Goal: Task Accomplishment & Management: Use online tool/utility

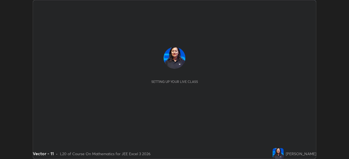
scroll to position [159, 348]
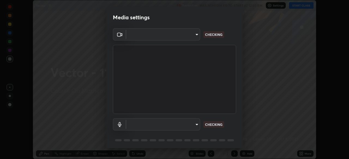
type input "92c397386f886fe799a4c583ca1e1c0e7d4a0c30fb7797d0dd299bb1a2781828"
type input "default"
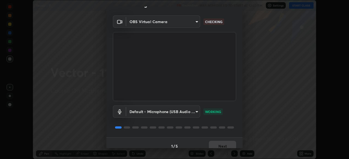
scroll to position [19, 0]
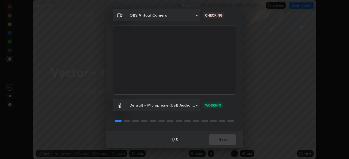
click at [223, 140] on button "Next" at bounding box center [222, 140] width 27 height 11
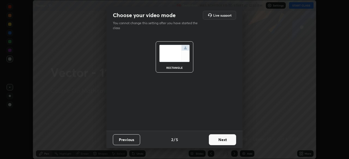
scroll to position [0, 0]
click at [226, 140] on button "Next" at bounding box center [222, 140] width 27 height 11
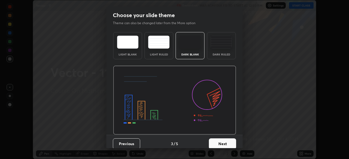
click at [226, 141] on button "Next" at bounding box center [222, 144] width 27 height 11
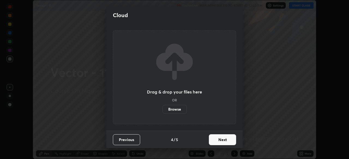
click at [225, 142] on button "Next" at bounding box center [222, 140] width 27 height 11
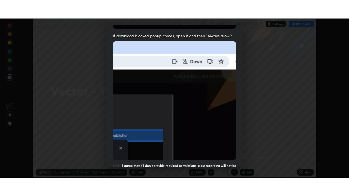
scroll to position [130, 0]
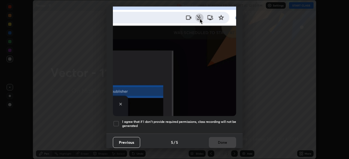
click at [220, 120] on h5 "I agree that if I don't provide required permissions, class recording will not …" at bounding box center [179, 124] width 114 height 8
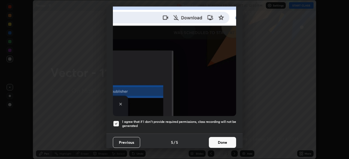
click at [221, 141] on button "Done" at bounding box center [222, 142] width 27 height 11
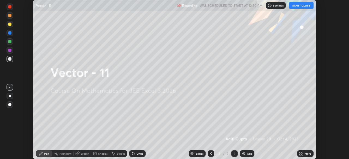
click at [296, 8] on button "START CLASS" at bounding box center [301, 5] width 25 height 7
click at [305, 153] on div "More" at bounding box center [307, 154] width 7 height 3
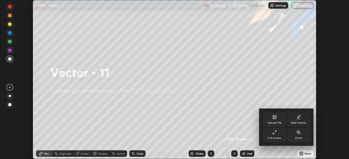
click at [280, 139] on div "Full screen" at bounding box center [275, 138] width 14 height 3
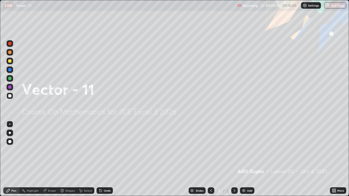
scroll to position [196, 349]
click at [250, 159] on div "Add" at bounding box center [249, 190] width 5 height 3
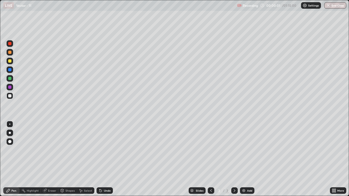
click at [251, 159] on div "Add" at bounding box center [249, 190] width 5 height 3
click at [250, 159] on div "Add" at bounding box center [249, 190] width 5 height 3
click at [249, 159] on div "Add" at bounding box center [247, 190] width 14 height 7
click at [248, 159] on div "Add" at bounding box center [247, 190] width 14 height 7
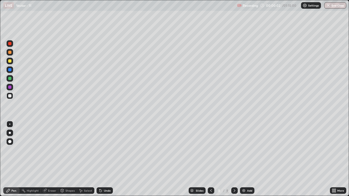
click at [248, 159] on div "Add" at bounding box center [249, 190] width 5 height 3
click at [249, 159] on div "Add" at bounding box center [249, 190] width 5 height 3
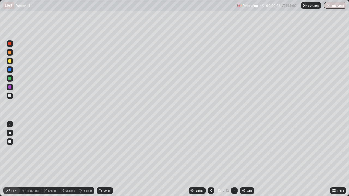
click at [249, 159] on div "Add" at bounding box center [249, 190] width 5 height 3
click at [199, 159] on div "Slides" at bounding box center [200, 190] width 8 height 3
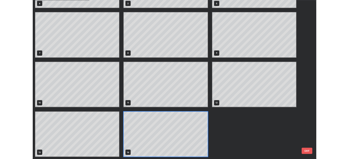
scroll to position [0, 0]
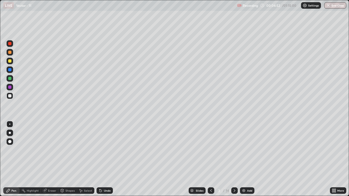
click at [51, 159] on div "Eraser" at bounding box center [52, 190] width 8 height 3
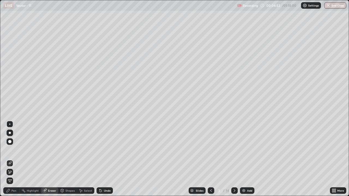
click at [16, 159] on div "Pen" at bounding box center [11, 190] width 16 height 7
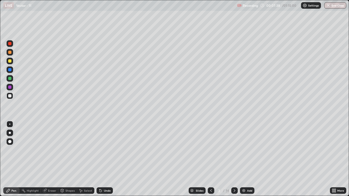
click at [233, 159] on icon at bounding box center [234, 190] width 2 height 3
click at [10, 61] on div at bounding box center [9, 60] width 3 height 3
click at [13, 79] on div at bounding box center [10, 78] width 7 height 7
click at [11, 99] on div at bounding box center [10, 96] width 7 height 7
click at [102, 159] on div "Undo" at bounding box center [104, 190] width 16 height 7
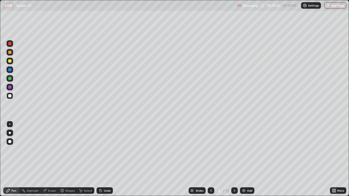
click at [234, 159] on icon at bounding box center [234, 191] width 4 height 4
click at [50, 159] on div "Eraser" at bounding box center [52, 190] width 8 height 3
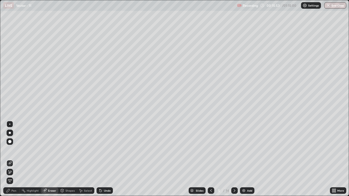
click at [14, 159] on div "Pen" at bounding box center [11, 190] width 16 height 7
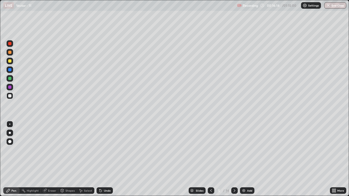
click at [108, 159] on div "Undo" at bounding box center [104, 190] width 16 height 7
click at [107, 159] on div "Undo" at bounding box center [107, 190] width 7 height 3
click at [108, 159] on div "Undo" at bounding box center [104, 190] width 16 height 7
click at [89, 159] on div "Select" at bounding box center [85, 190] width 17 height 7
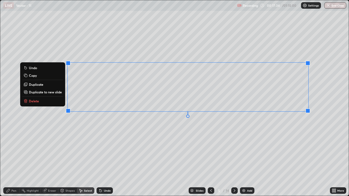
click at [150, 44] on div "0 ° Undo Copy Duplicate Duplicate to new slide Delete" at bounding box center [174, 98] width 348 height 196
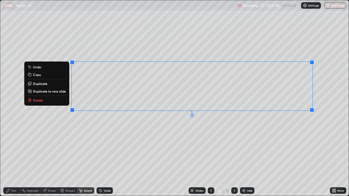
click at [55, 159] on div "0 ° Undo Copy Duplicate Duplicate to new slide Delete" at bounding box center [174, 98] width 348 height 196
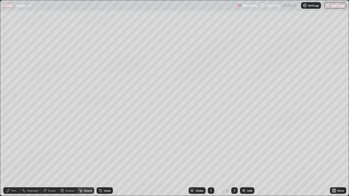
click at [13, 159] on div "Pen" at bounding box center [13, 190] width 5 height 3
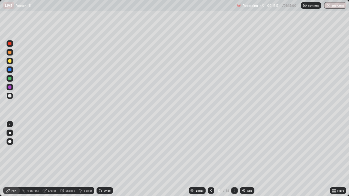
click at [89, 159] on div "Select" at bounding box center [88, 190] width 8 height 3
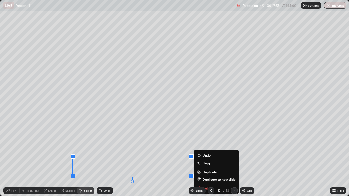
click at [209, 159] on p "Duplicate" at bounding box center [209, 172] width 14 height 4
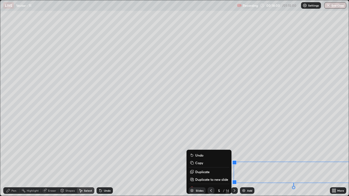
click at [13, 159] on div "Pen" at bounding box center [13, 190] width 5 height 3
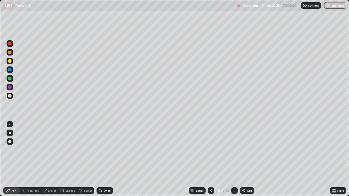
click at [234, 159] on icon at bounding box center [234, 191] width 4 height 4
click at [332, 159] on icon at bounding box center [332, 189] width 1 height 1
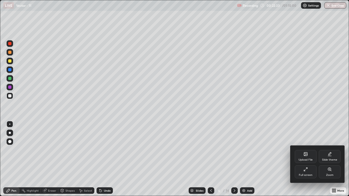
click at [305, 159] on div "Full screen" at bounding box center [306, 175] width 14 height 3
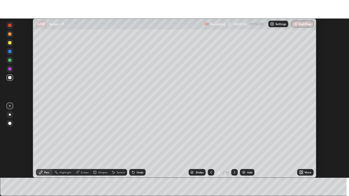
scroll to position [27081, 26892]
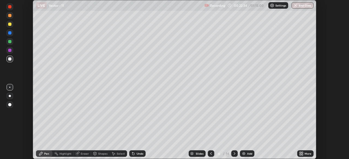
click at [302, 153] on icon at bounding box center [301, 152] width 1 height 1
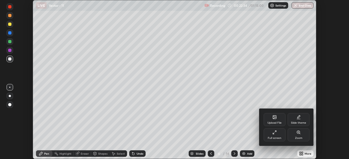
click at [272, 138] on div "Full screen" at bounding box center [275, 138] width 14 height 3
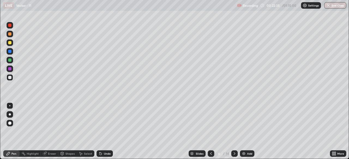
scroll to position [196, 349]
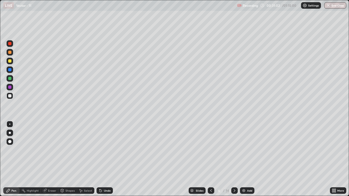
click at [11, 62] on div at bounding box center [9, 60] width 3 height 3
click at [231, 159] on div at bounding box center [234, 190] width 7 height 7
click at [11, 54] on div at bounding box center [10, 52] width 7 height 7
click at [101, 159] on icon at bounding box center [100, 191] width 4 height 4
click at [102, 159] on div "Undo" at bounding box center [104, 190] width 16 height 7
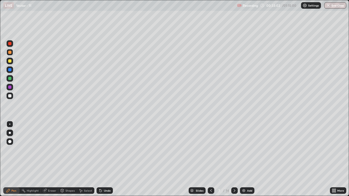
click at [10, 96] on div at bounding box center [9, 95] width 3 height 3
click at [106, 159] on div "Undo" at bounding box center [107, 190] width 7 height 3
click at [88, 159] on div "Select" at bounding box center [88, 190] width 8 height 3
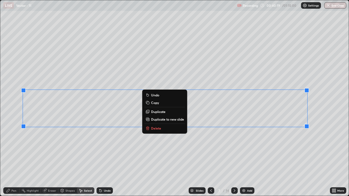
click at [177, 119] on p "Duplicate to new slide" at bounding box center [167, 119] width 33 height 4
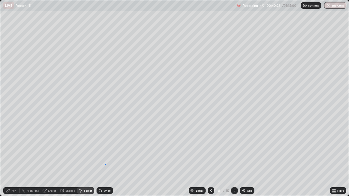
click at [105, 159] on div "0 ° Undo Copy Duplicate Duplicate to new slide Delete" at bounding box center [174, 98] width 348 height 196
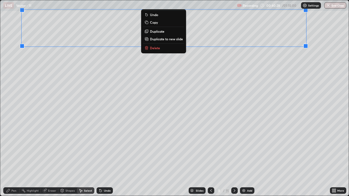
click at [15, 159] on div "Pen" at bounding box center [13, 190] width 5 height 3
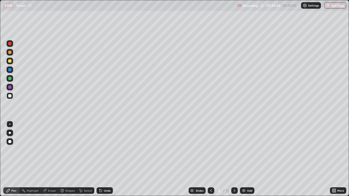
click at [333, 159] on icon at bounding box center [332, 189] width 1 height 1
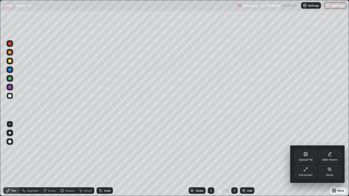
click at [302, 159] on div "Full screen" at bounding box center [305, 171] width 22 height 13
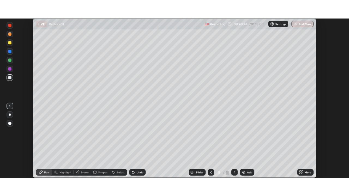
scroll to position [27081, 26892]
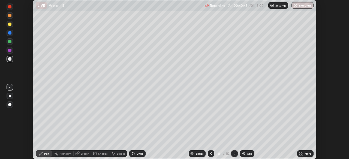
click at [302, 153] on icon at bounding box center [301, 152] width 1 height 1
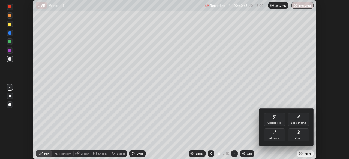
click at [276, 137] on div "Full screen" at bounding box center [275, 138] width 14 height 3
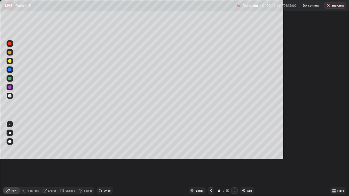
scroll to position [196, 349]
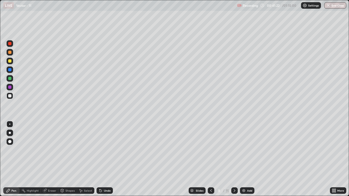
click at [93, 159] on div "Select" at bounding box center [85, 190] width 17 height 11
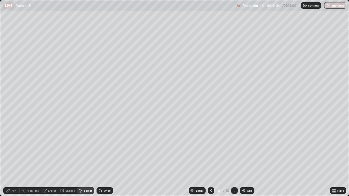
click at [10, 159] on icon at bounding box center [8, 191] width 4 height 4
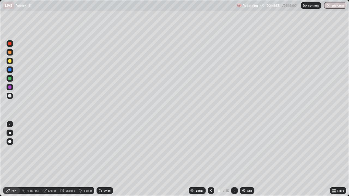
click at [106, 159] on div "Undo" at bounding box center [107, 190] width 7 height 3
click at [104, 159] on div "Undo" at bounding box center [107, 190] width 7 height 3
click at [108, 159] on div "Undo" at bounding box center [107, 190] width 7 height 3
click at [233, 159] on icon at bounding box center [234, 191] width 4 height 4
click at [209, 159] on icon at bounding box center [211, 191] width 4 height 4
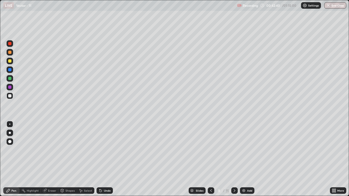
click at [232, 159] on div at bounding box center [234, 190] width 7 height 11
click at [211, 159] on icon at bounding box center [211, 190] width 2 height 3
click at [234, 159] on icon at bounding box center [234, 191] width 4 height 4
click at [53, 159] on div "Eraser" at bounding box center [52, 190] width 8 height 3
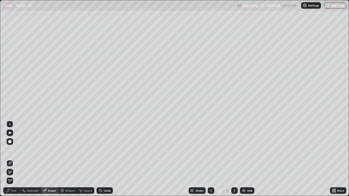
click at [14, 159] on div "Pen" at bounding box center [11, 190] width 16 height 7
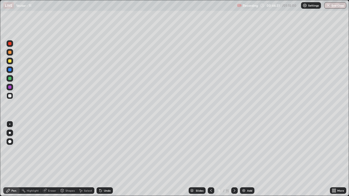
click at [104, 159] on div "Undo" at bounding box center [107, 190] width 7 height 3
click at [210, 159] on icon at bounding box center [211, 191] width 4 height 4
click at [234, 159] on icon at bounding box center [234, 191] width 4 height 4
click at [11, 80] on div at bounding box center [10, 78] width 7 height 7
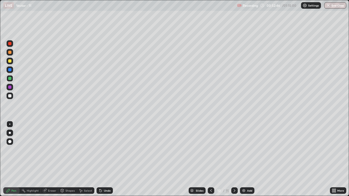
click at [70, 159] on div "Shapes" at bounding box center [69, 190] width 9 height 3
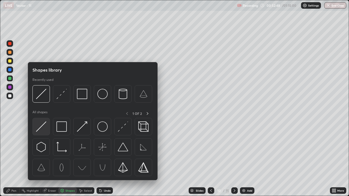
click at [44, 130] on img at bounding box center [41, 126] width 10 height 10
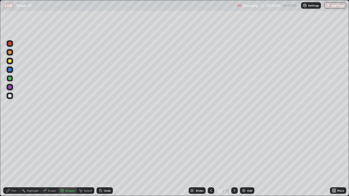
click at [13, 63] on div at bounding box center [10, 61] width 7 height 7
click at [14, 159] on div "Pen" at bounding box center [13, 190] width 5 height 3
click at [106, 159] on div "Undo" at bounding box center [107, 190] width 7 height 3
click at [107, 159] on div "Undo" at bounding box center [107, 190] width 7 height 3
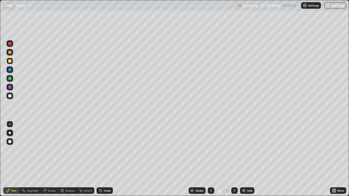
click at [108, 159] on div "Undo" at bounding box center [107, 190] width 7 height 3
click at [107, 159] on div "Undo" at bounding box center [107, 190] width 7 height 3
click at [106, 159] on div "Undo" at bounding box center [104, 190] width 16 height 7
click at [10, 70] on div at bounding box center [9, 69] width 3 height 3
click at [69, 159] on div "Shapes" at bounding box center [69, 190] width 9 height 3
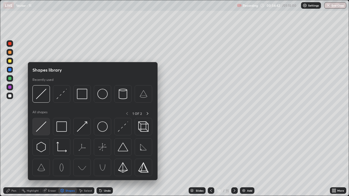
click at [43, 128] on img at bounding box center [41, 126] width 10 height 10
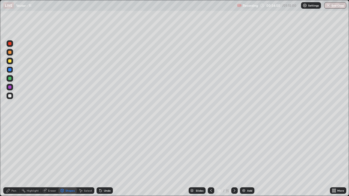
click at [10, 46] on div at bounding box center [10, 43] width 7 height 7
click at [12, 159] on div "Pen" at bounding box center [13, 190] width 5 height 3
click at [10, 88] on div at bounding box center [9, 87] width 3 height 3
click at [11, 62] on div at bounding box center [9, 60] width 3 height 3
click at [101, 159] on div "Undo" at bounding box center [104, 190] width 16 height 7
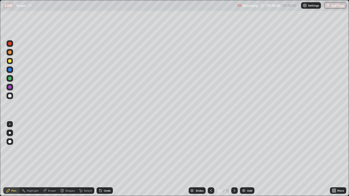
click at [102, 159] on div "Undo" at bounding box center [104, 190] width 16 height 7
click at [11, 97] on div at bounding box center [9, 95] width 3 height 3
click at [10, 79] on div at bounding box center [9, 78] width 3 height 3
click at [49, 159] on div "Eraser" at bounding box center [52, 190] width 8 height 3
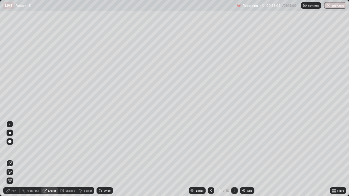
click at [13, 159] on div "Pen" at bounding box center [13, 190] width 5 height 3
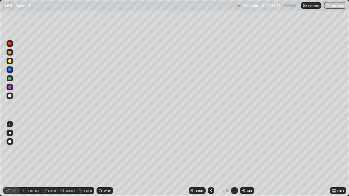
click at [102, 159] on div "Undo" at bounding box center [104, 190] width 16 height 7
click at [100, 159] on icon at bounding box center [100, 191] width 2 height 2
click at [11, 97] on div at bounding box center [9, 95] width 3 height 3
click at [110, 159] on div "Undo" at bounding box center [104, 190] width 16 height 7
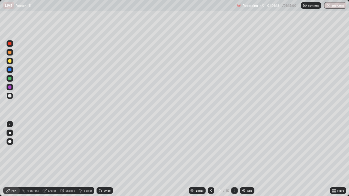
click at [54, 159] on div "Eraser" at bounding box center [52, 190] width 8 height 3
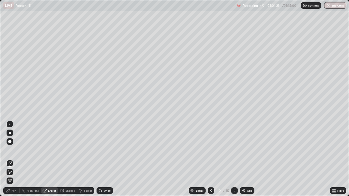
click at [17, 159] on div "Pen" at bounding box center [11, 190] width 16 height 7
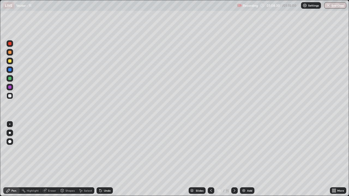
click at [236, 159] on div at bounding box center [234, 190] width 7 height 7
click at [10, 78] on div at bounding box center [9, 78] width 3 height 3
click at [10, 62] on div at bounding box center [9, 60] width 3 height 3
click at [67, 159] on div "Shapes" at bounding box center [67, 190] width 19 height 7
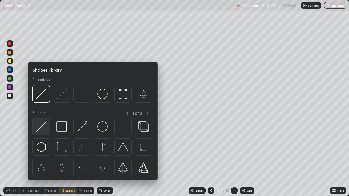
click at [40, 126] on img at bounding box center [41, 126] width 10 height 10
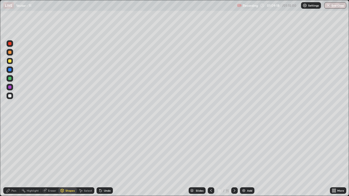
click at [103, 159] on div "Undo" at bounding box center [104, 190] width 16 height 7
click at [11, 98] on div at bounding box center [10, 96] width 7 height 7
click at [12, 159] on div "Pen" at bounding box center [13, 190] width 5 height 3
click at [210, 159] on icon at bounding box center [211, 191] width 4 height 4
click at [234, 159] on icon at bounding box center [234, 191] width 4 height 4
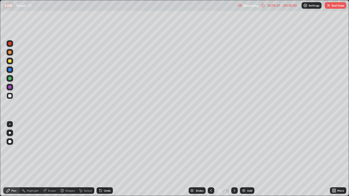
click at [109, 159] on div "Undo" at bounding box center [107, 190] width 7 height 3
click at [108, 159] on div "Undo" at bounding box center [107, 190] width 7 height 3
click at [10, 80] on div at bounding box center [9, 78] width 3 height 3
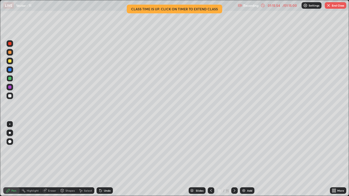
click at [211, 159] on icon at bounding box center [211, 191] width 4 height 4
click at [210, 159] on icon at bounding box center [211, 191] width 4 height 4
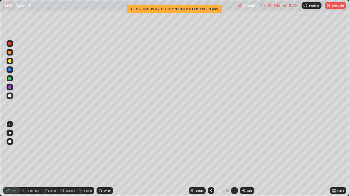
click at [210, 159] on icon at bounding box center [211, 190] width 2 height 3
click at [333, 6] on button "End Class" at bounding box center [335, 5] width 22 height 7
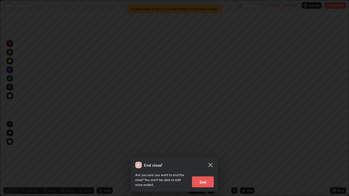
click at [204, 159] on button "End" at bounding box center [203, 182] width 22 height 11
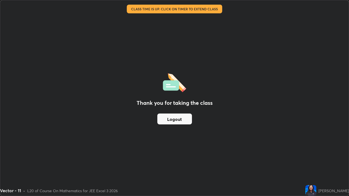
click at [187, 120] on button "Logout" at bounding box center [174, 119] width 35 height 11
click at [174, 120] on button "Logout" at bounding box center [174, 119] width 35 height 11
click at [175, 119] on button "Logout" at bounding box center [174, 119] width 35 height 11
click at [330, 136] on div "Thank you for taking the class Logout" at bounding box center [174, 98] width 348 height 196
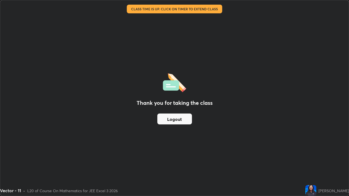
click at [186, 120] on button "Logout" at bounding box center [174, 119] width 35 height 11
click at [185, 119] on button "Logout" at bounding box center [174, 119] width 35 height 11
click at [185, 120] on button "Logout" at bounding box center [174, 119] width 35 height 11
